Goal: Task Accomplishment & Management: Manage account settings

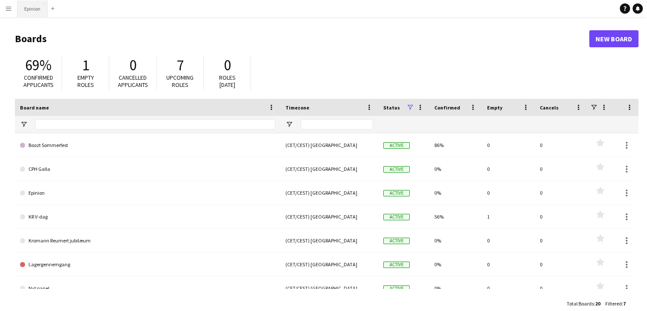
click at [26, 6] on button "Epinion Close" at bounding box center [32, 8] width 30 height 17
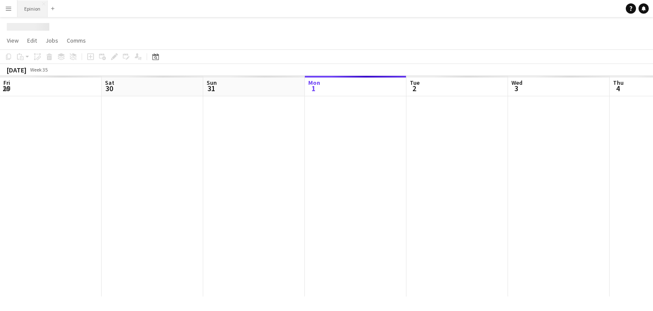
scroll to position [0, 203]
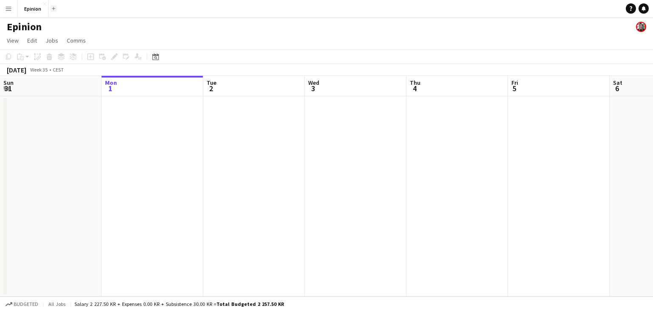
click at [54, 11] on button "Add" at bounding box center [53, 8] width 7 height 7
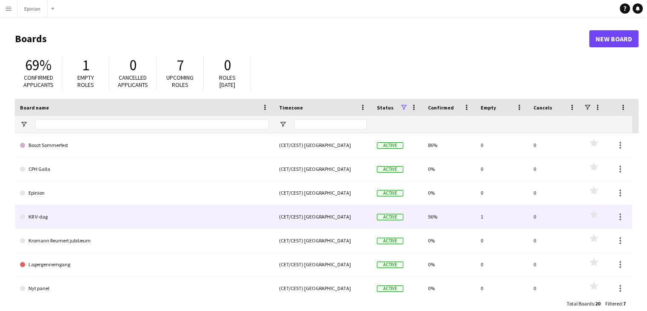
click at [81, 220] on link "KR V-dag" at bounding box center [144, 217] width 249 height 24
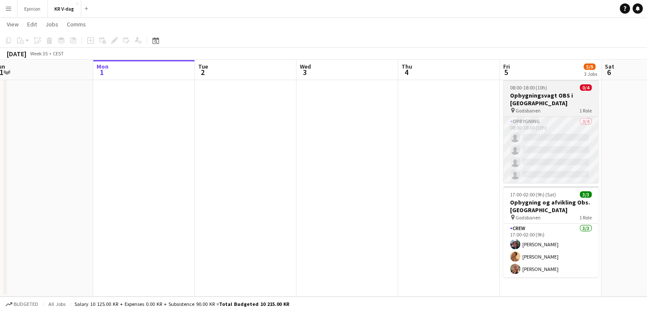
scroll to position [101, 0]
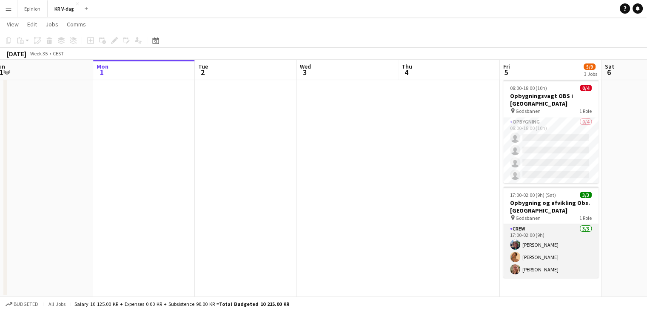
click at [515, 239] on app-user-avatar at bounding box center [515, 244] width 10 height 10
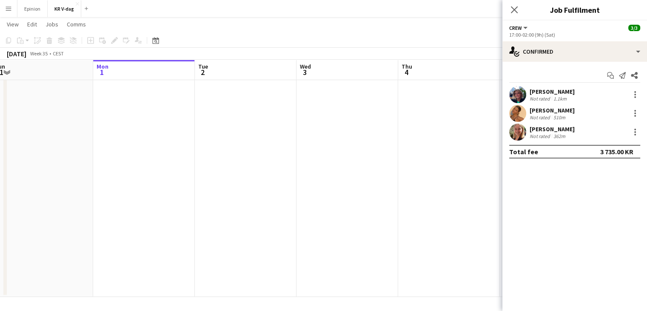
click at [518, 96] on app-user-avatar at bounding box center [517, 94] width 17 height 17
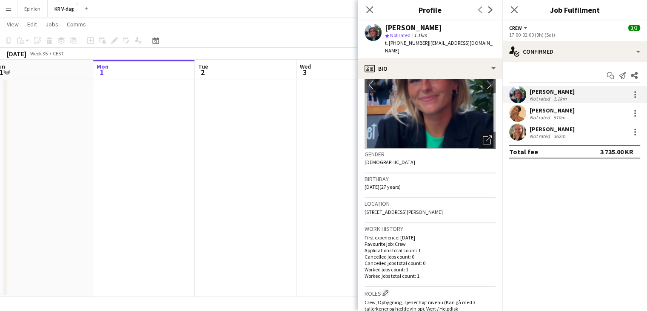
scroll to position [0, 0]
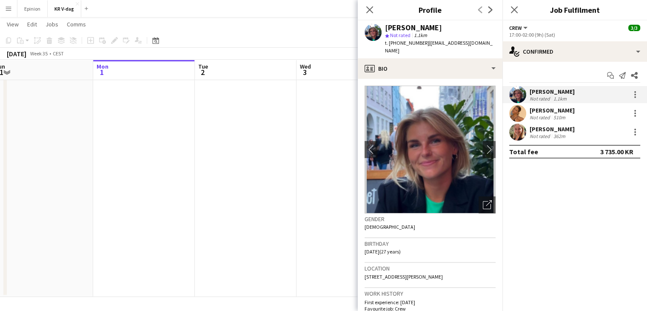
click at [541, 111] on div "[PERSON_NAME]" at bounding box center [552, 110] width 45 height 8
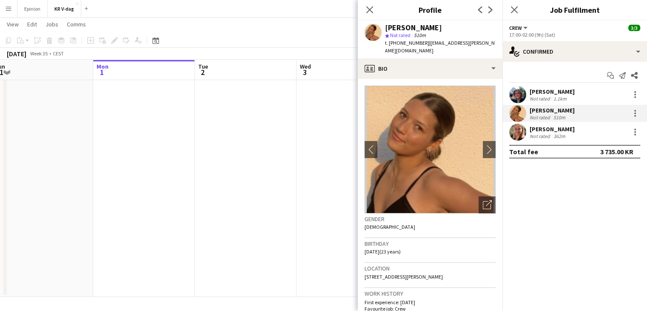
click at [537, 131] on div "[PERSON_NAME]" at bounding box center [552, 129] width 45 height 8
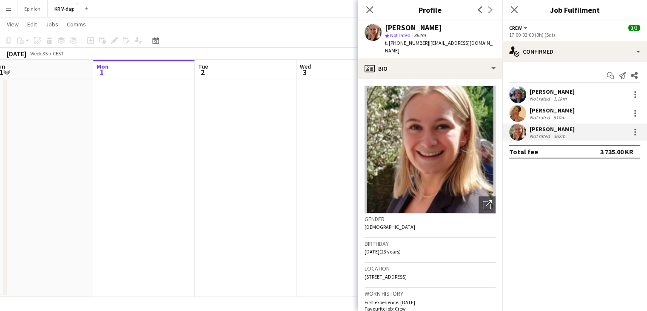
click at [542, 109] on div "[PERSON_NAME]" at bounding box center [552, 110] width 45 height 8
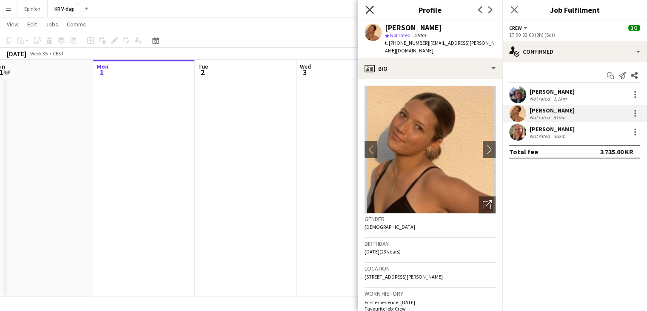
click at [371, 9] on icon "Close pop-in" at bounding box center [369, 10] width 8 height 8
